Goal: Use online tool/utility

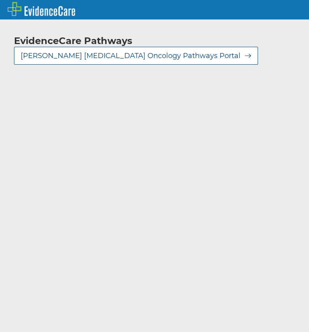
click at [66, 124] on div "Select..." at bounding box center [146, 120] width 251 height 13
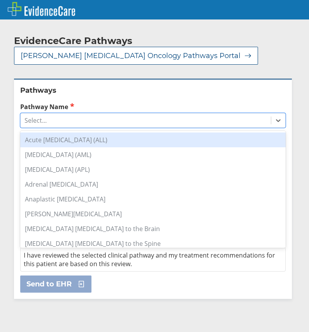
click at [68, 140] on div "Acute [MEDICAL_DATA] (ALL)" at bounding box center [153, 140] width 266 height 15
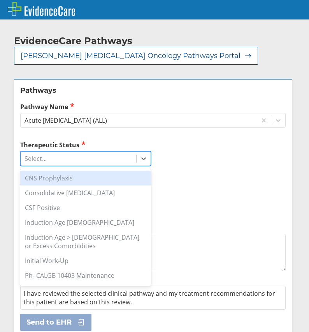
drag, startPoint x: 44, startPoint y: 160, endPoint x: 44, endPoint y: 166, distance: 6.6
click at [44, 160] on div "Select..." at bounding box center [36, 158] width 22 height 9
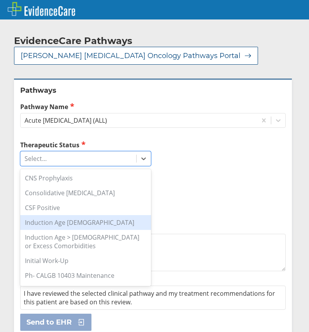
click at [52, 219] on div "Induction Age [DEMOGRAPHIC_DATA]" at bounding box center [85, 222] width 131 height 15
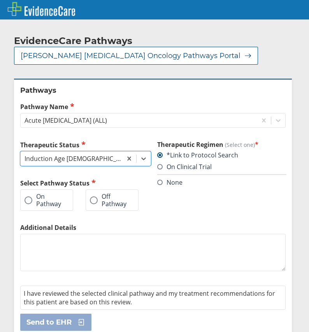
click at [39, 202] on label "On Pathway" at bounding box center [43, 200] width 37 height 14
click at [0, 0] on input "On Pathway" at bounding box center [0, 0] width 0 height 0
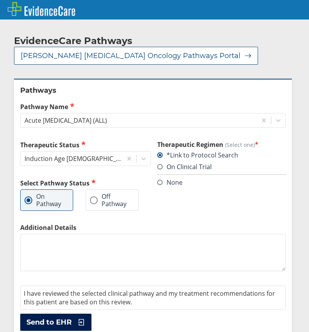
click at [61, 325] on span "Send to EHR" at bounding box center [49, 322] width 45 height 9
